Goal: Transaction & Acquisition: Download file/media

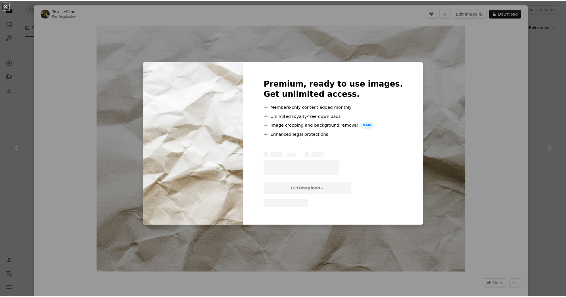
scroll to position [363, 0]
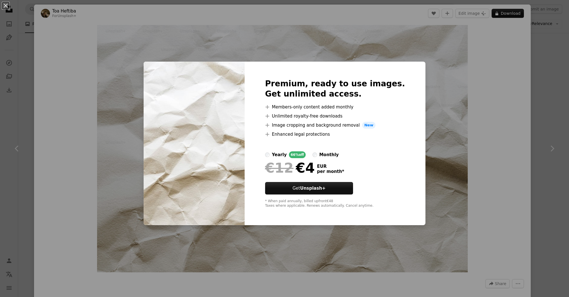
click at [552, 104] on div "An X shape Premium, ready to use images. Get unlimited access. A plus sign Memb…" at bounding box center [284, 148] width 569 height 297
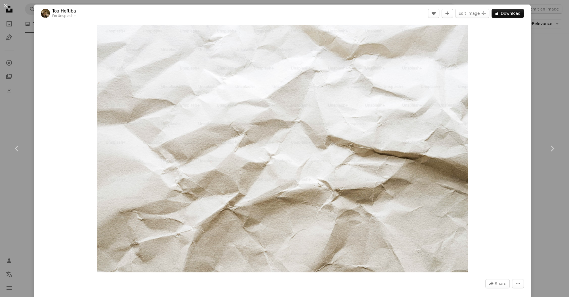
click at [536, 106] on div "An X shape Chevron left Chevron right Toa Heftiba For Unsplash+ A heart A plus …" at bounding box center [284, 148] width 569 height 297
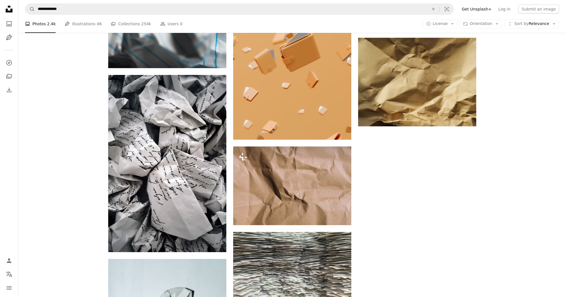
scroll to position [840, 0]
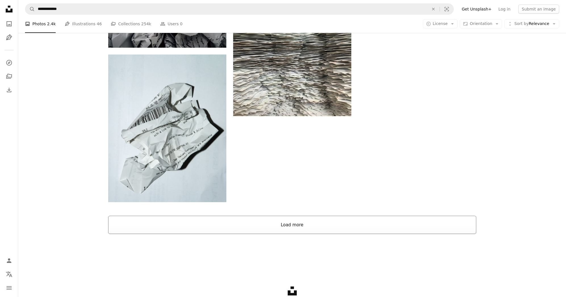
click at [319, 229] on button "Load more" at bounding box center [292, 225] width 368 height 18
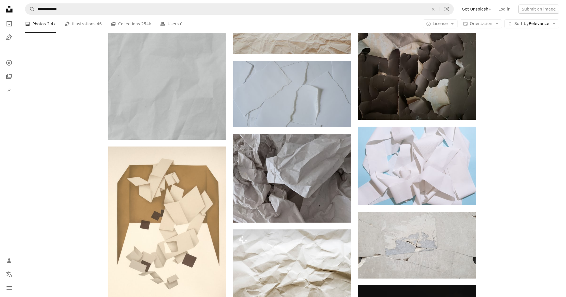
scroll to position [0, 0]
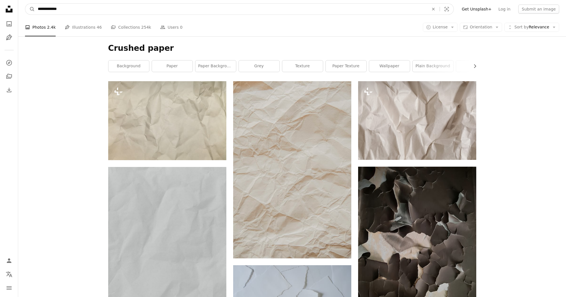
drag, startPoint x: 100, startPoint y: 7, endPoint x: 36, endPoint y: 5, distance: 64.2
click at [35, 6] on input "**********" at bounding box center [231, 9] width 392 height 11
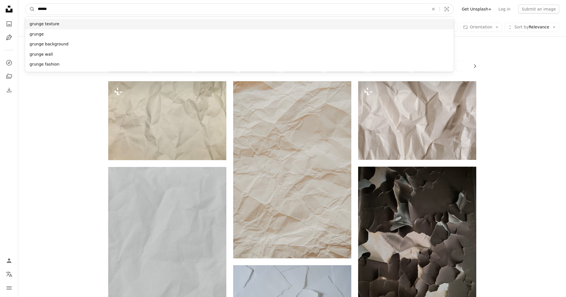
type input "******"
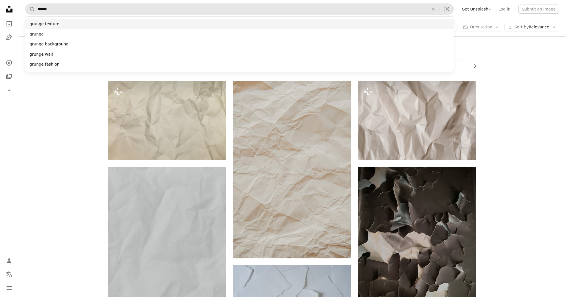
click at [53, 23] on div "grunge texture" at bounding box center [239, 24] width 429 height 10
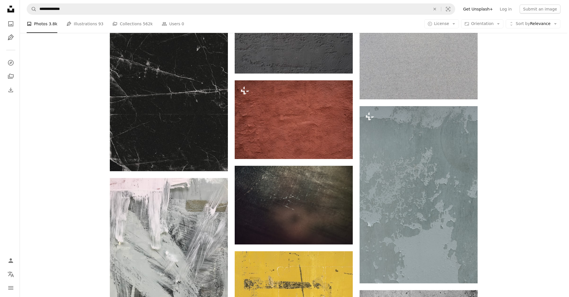
scroll to position [886, 0]
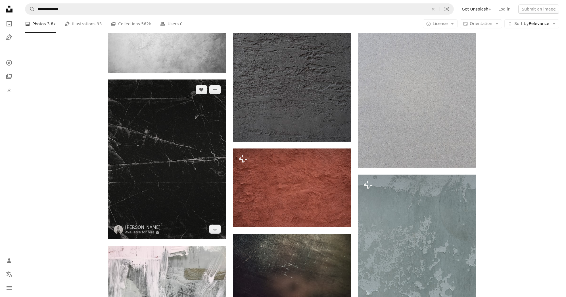
click at [172, 139] on img at bounding box center [167, 159] width 118 height 160
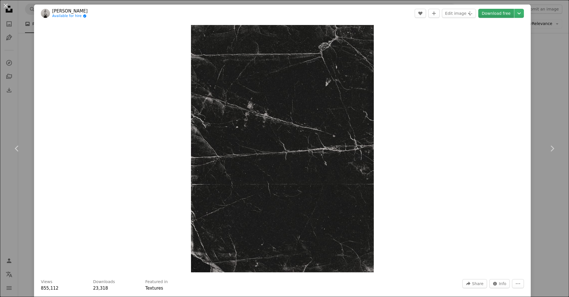
click at [493, 14] on link "Download free" at bounding box center [496, 13] width 36 height 9
